Goal: Book appointment/travel/reservation

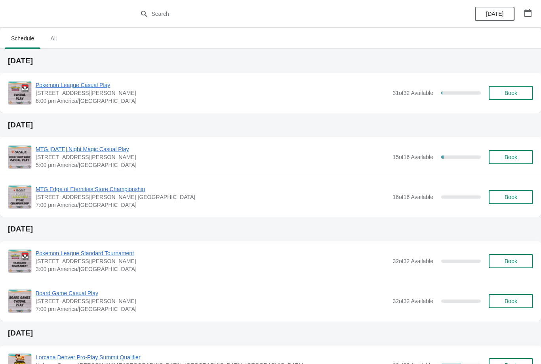
click at [505, 10] on button "[DATE]" at bounding box center [495, 14] width 40 height 14
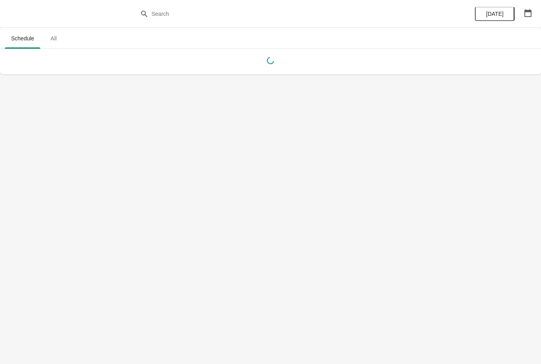
click at [526, 14] on icon "button" at bounding box center [528, 13] width 8 height 8
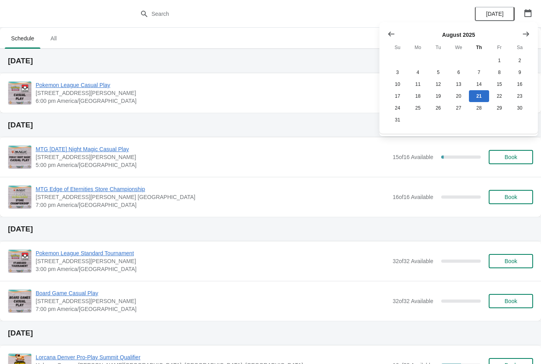
click at [524, 33] on icon "Show next month, September 2025" at bounding box center [526, 34] width 8 height 8
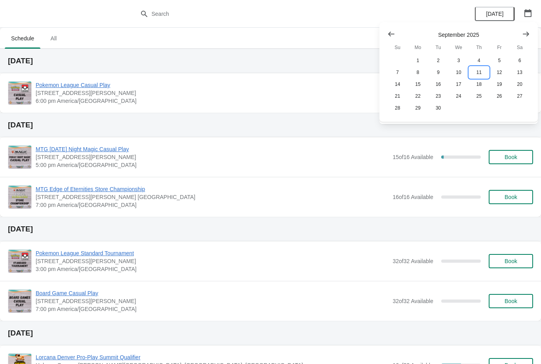
click at [479, 78] on button "11" at bounding box center [479, 73] width 20 height 12
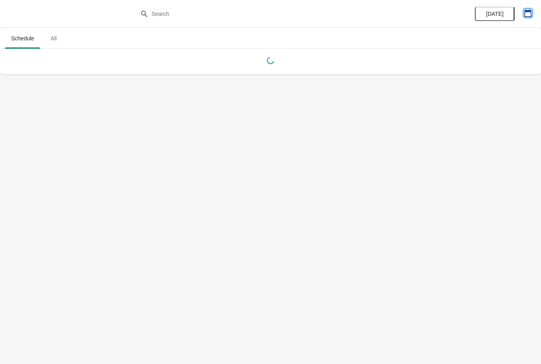
click at [528, 13] on icon "button" at bounding box center [528, 13] width 8 height 8
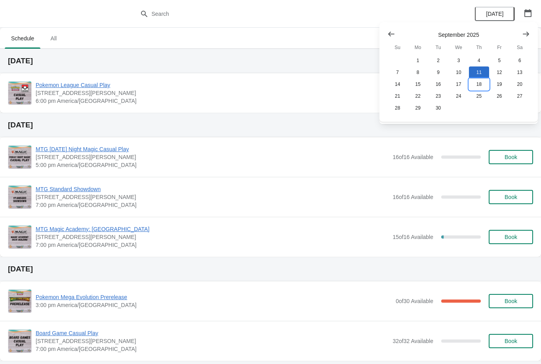
click at [482, 82] on button "18" at bounding box center [479, 84] width 20 height 12
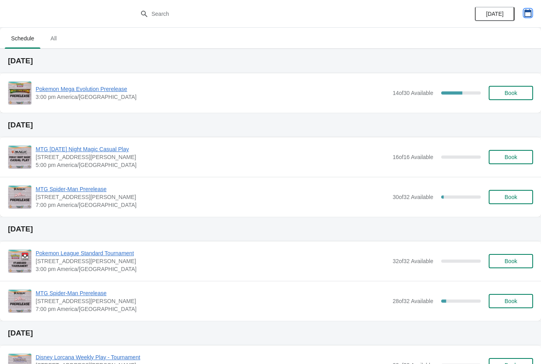
click at [525, 14] on icon "button" at bounding box center [527, 13] width 7 height 8
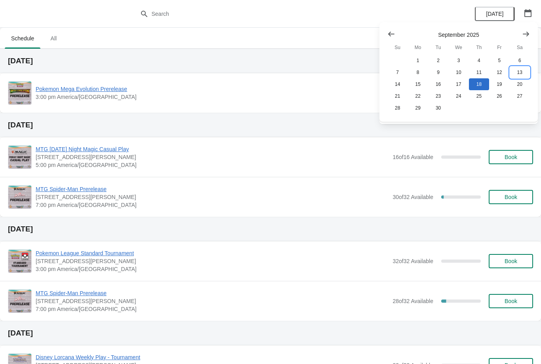
click at [526, 70] on button "13" at bounding box center [520, 73] width 20 height 12
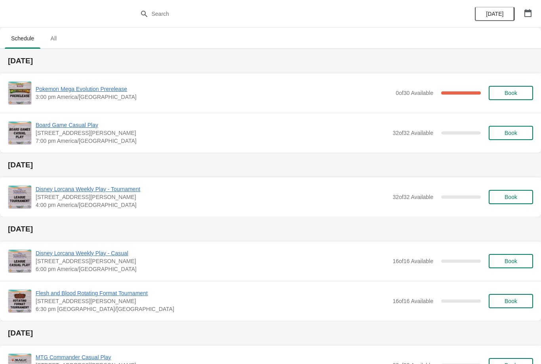
click at [516, 91] on span "Book" at bounding box center [511, 93] width 13 height 6
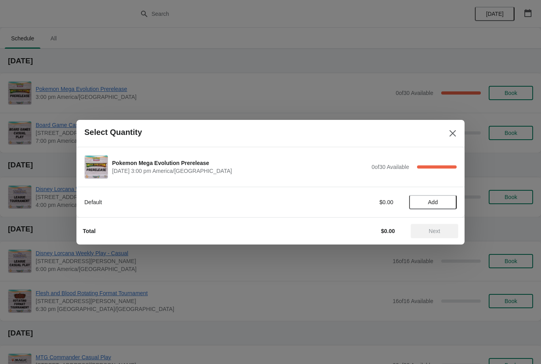
click at [447, 130] on button "Close" at bounding box center [453, 133] width 14 height 14
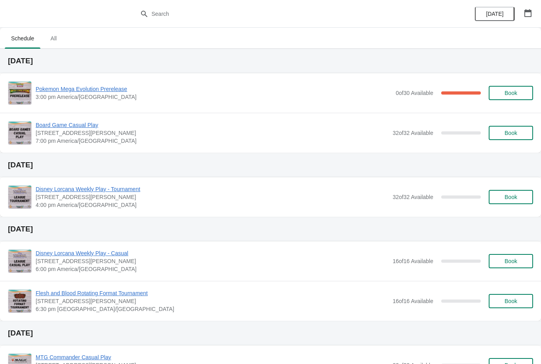
click at [103, 92] on span "Pokemon Mega Evolution Prerelease" at bounding box center [214, 89] width 356 height 8
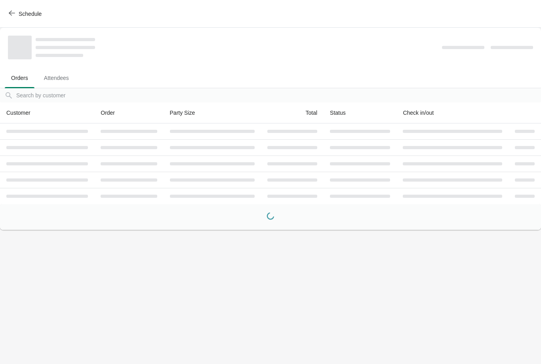
click at [120, 82] on ul "Orders Attendees" at bounding box center [270, 77] width 535 height 21
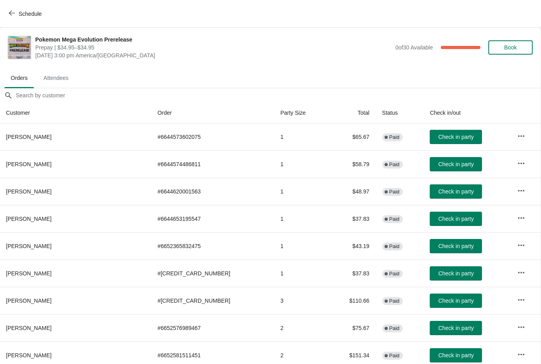
scroll to position [0, 0]
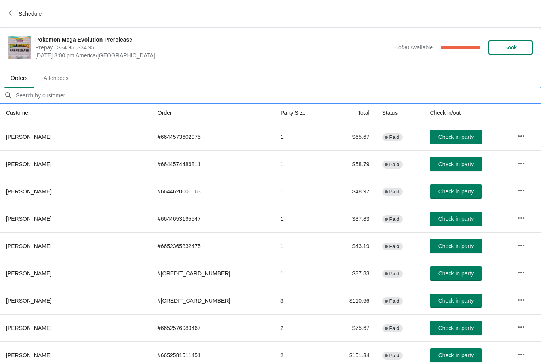
click at [376, 93] on input "Orders filter search" at bounding box center [277, 95] width 525 height 14
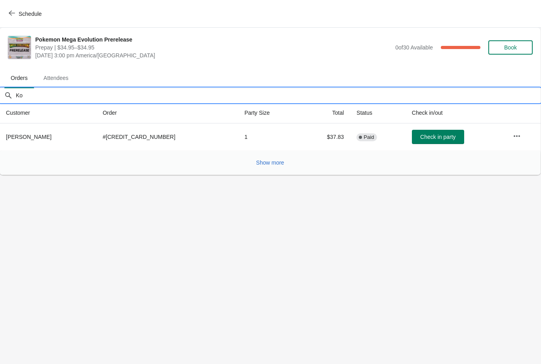
type input "Kol"
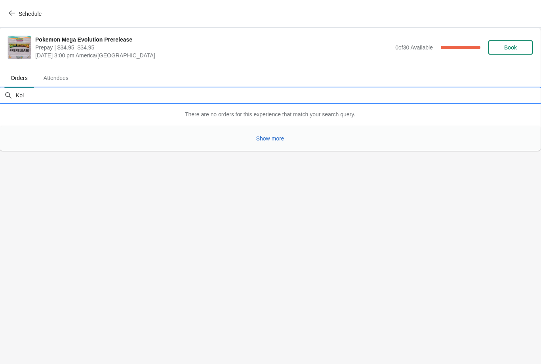
click at [12, 12] on icon "button" at bounding box center [12, 13] width 6 height 6
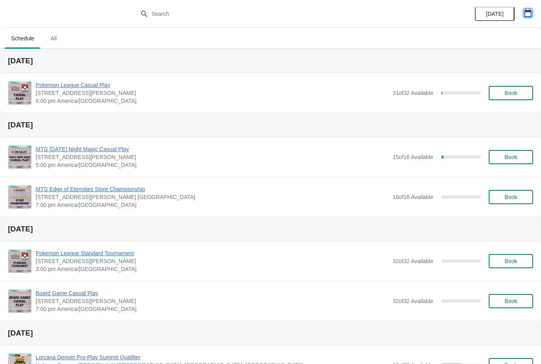
click at [522, 17] on button "button" at bounding box center [528, 13] width 14 height 14
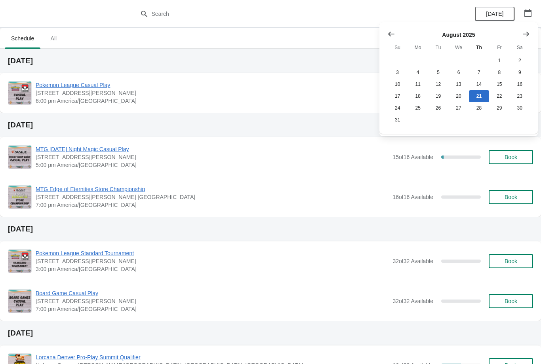
click at [527, 31] on icon "Show next month, September 2025" at bounding box center [526, 34] width 8 height 8
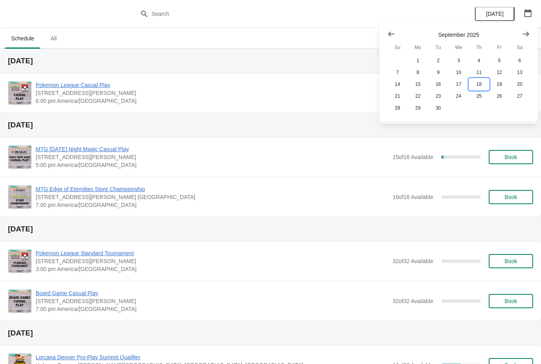
click at [480, 84] on button "18" at bounding box center [479, 84] width 20 height 12
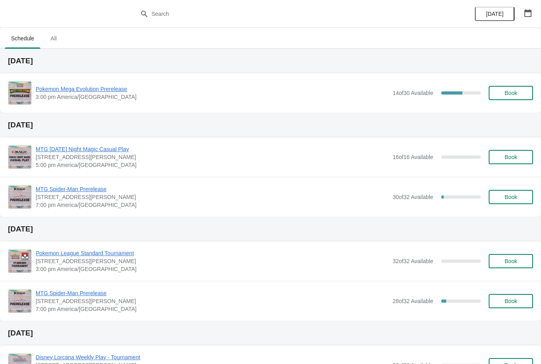
click at [116, 93] on span "Pokemon Mega Evolution Prerelease" at bounding box center [212, 89] width 353 height 8
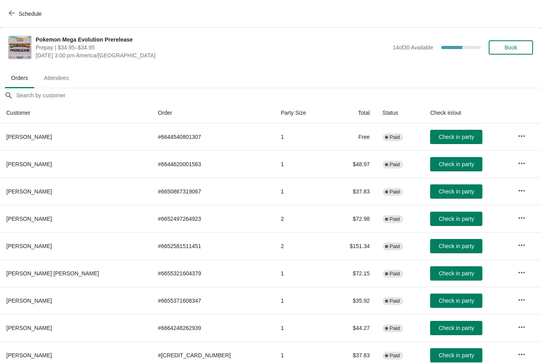
click at [210, 86] on ul "Orders Attendees" at bounding box center [270, 77] width 535 height 21
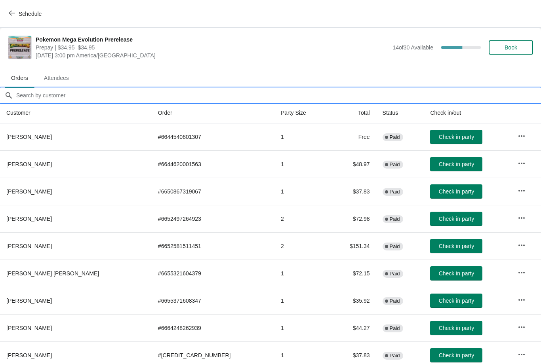
click at [298, 97] on input "Orders filter search" at bounding box center [278, 95] width 525 height 14
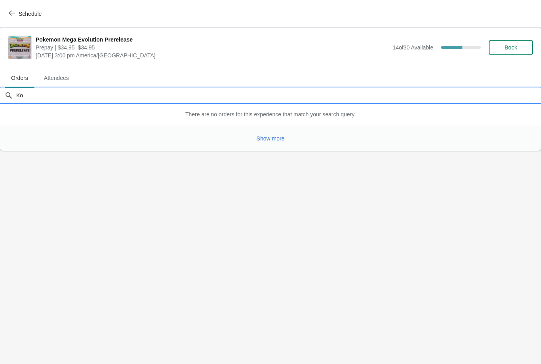
type input "K"
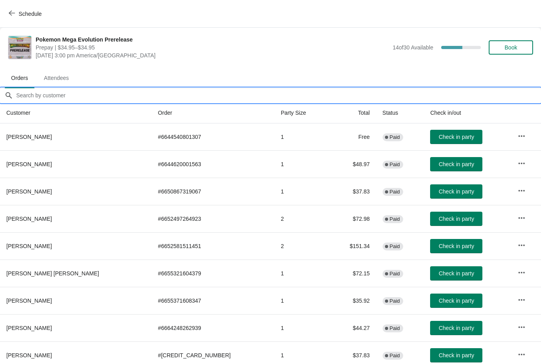
click at [512, 49] on span "Book" at bounding box center [511, 47] width 13 height 6
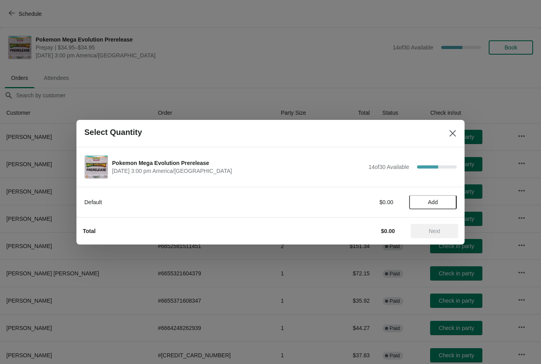
click at [440, 196] on button "Add" at bounding box center [433, 202] width 48 height 14
click at [437, 228] on span "Next" at bounding box center [434, 231] width 11 height 6
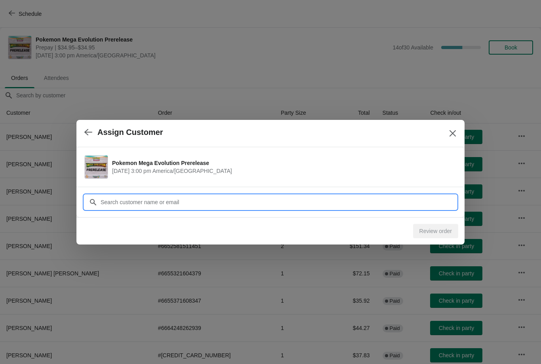
click at [332, 198] on input "Customer" at bounding box center [278, 202] width 356 height 14
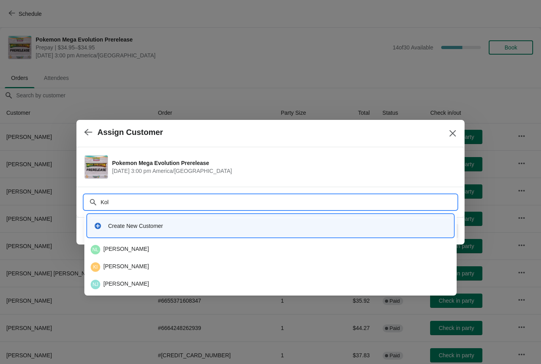
type input "Kole"
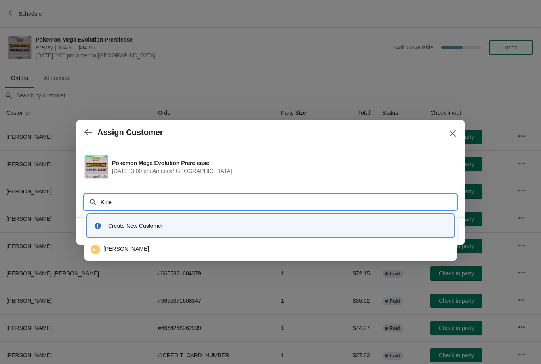
click at [181, 250] on div "KI [PERSON_NAME]" at bounding box center [271, 250] width 360 height 10
